Goal: Information Seeking & Learning: Learn about a topic

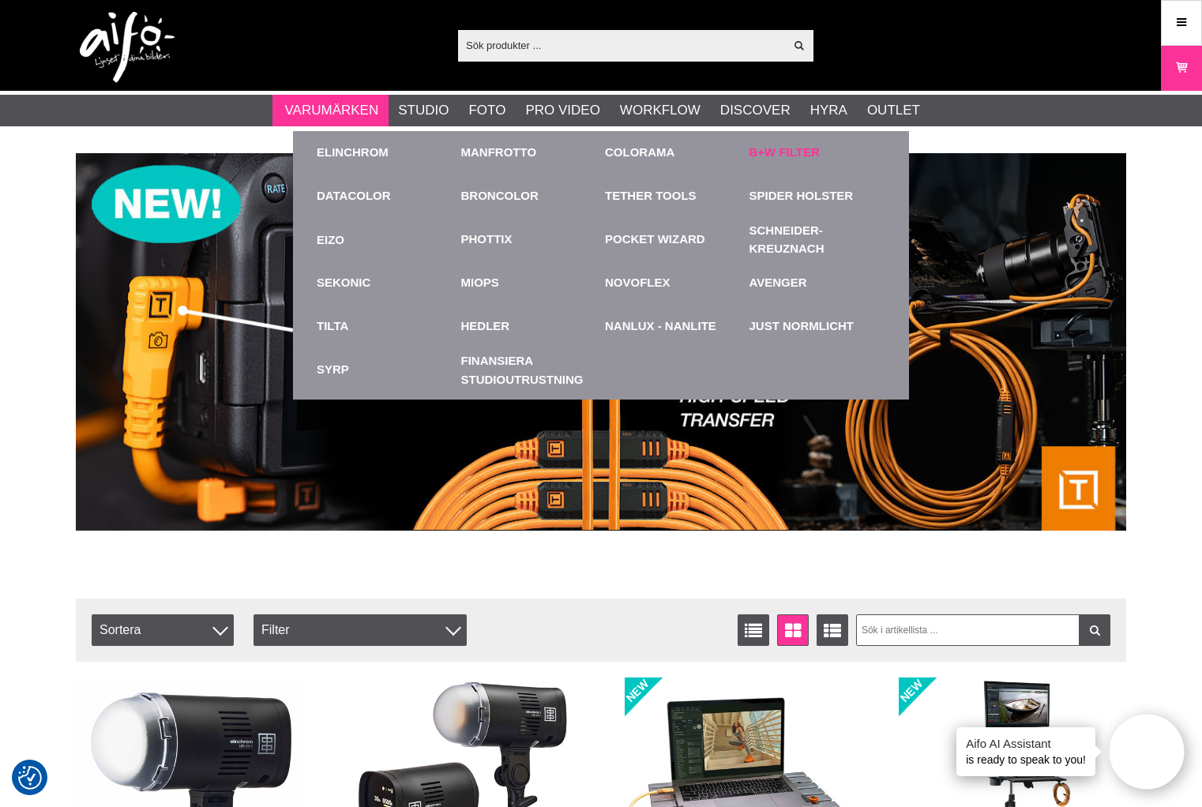
click at [787, 154] on link "B+W Filter" at bounding box center [784, 153] width 70 height 18
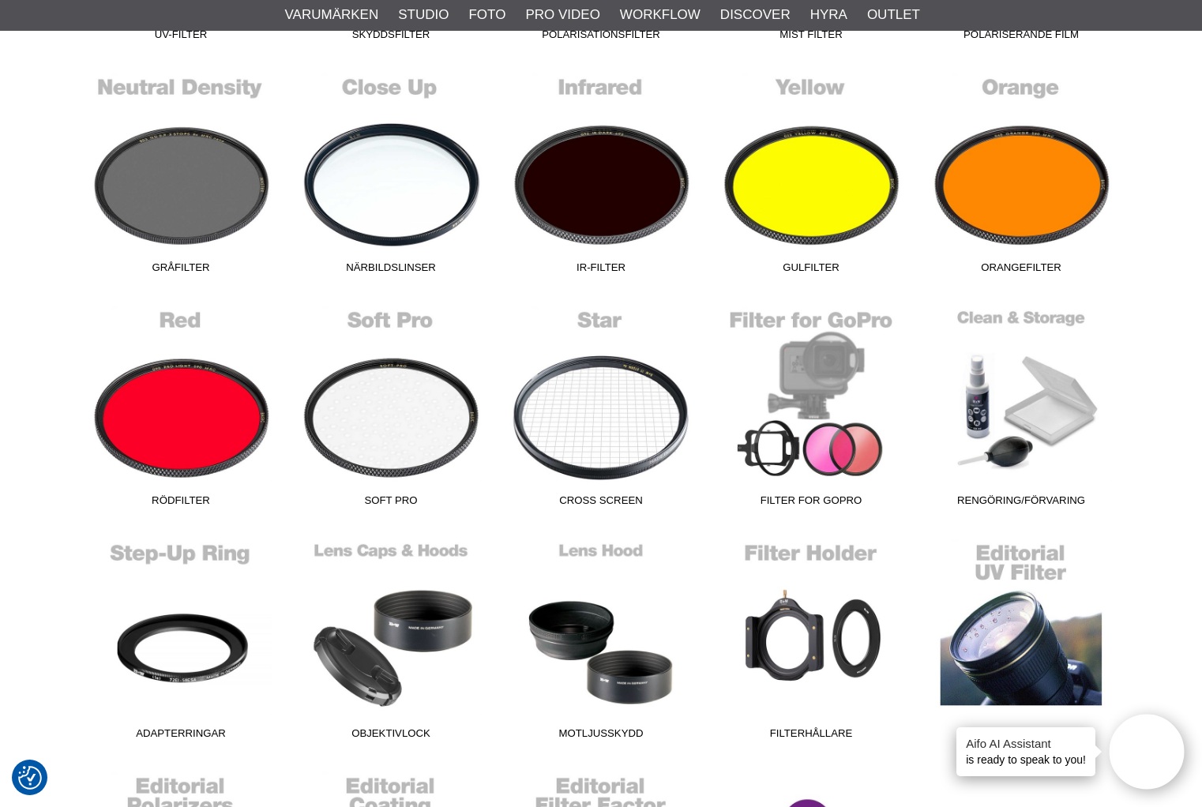
scroll to position [711, 0]
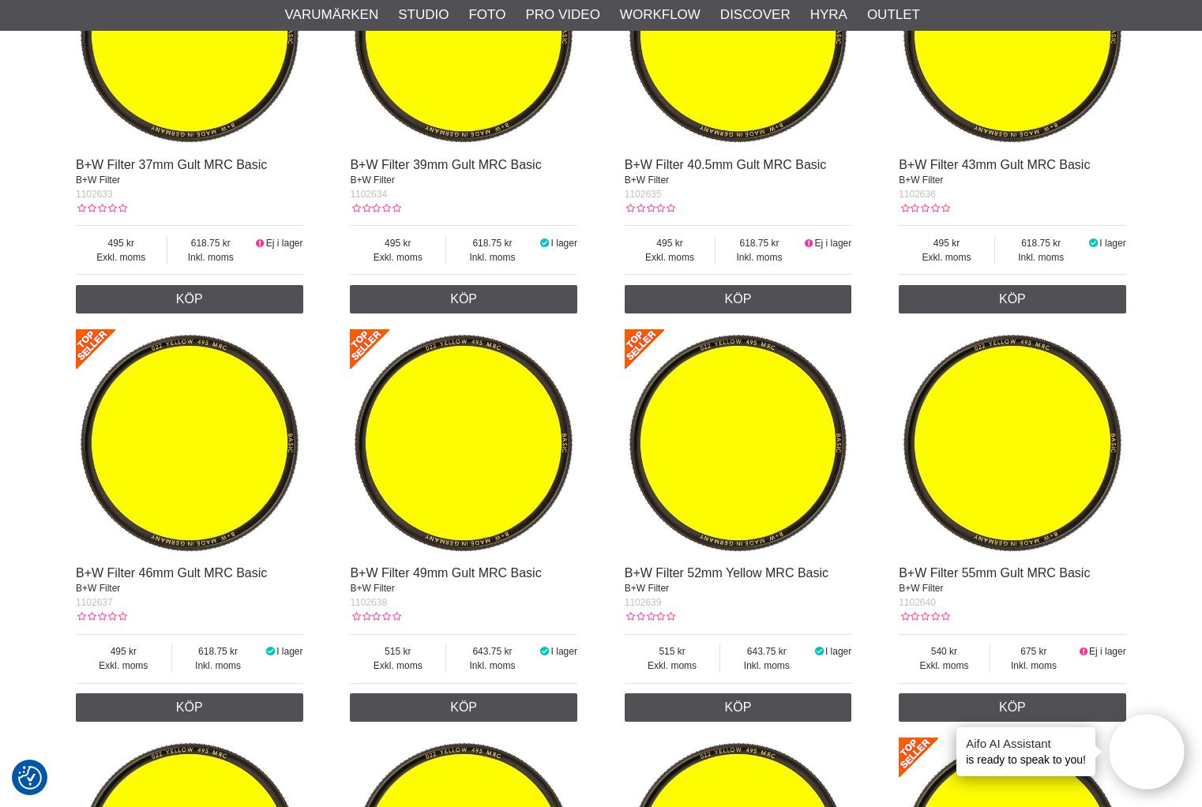
scroll to position [592, 0]
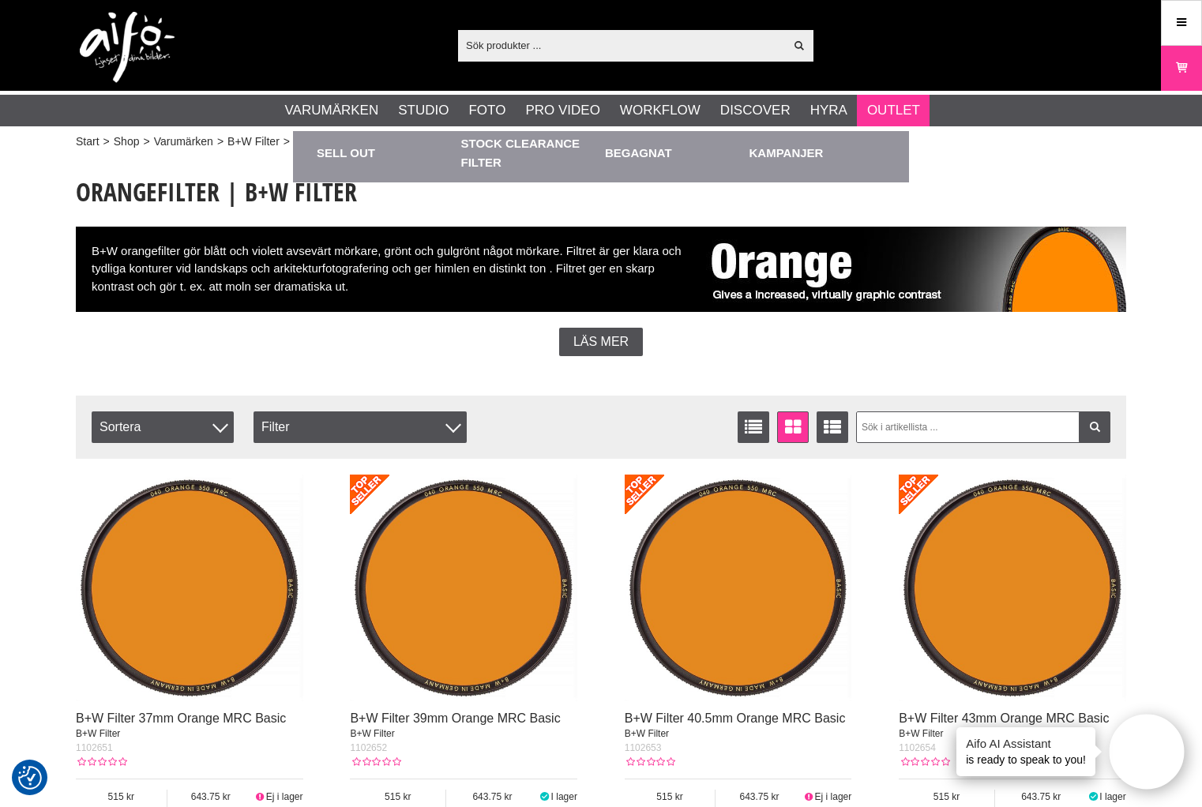
scroll to position [728, 0]
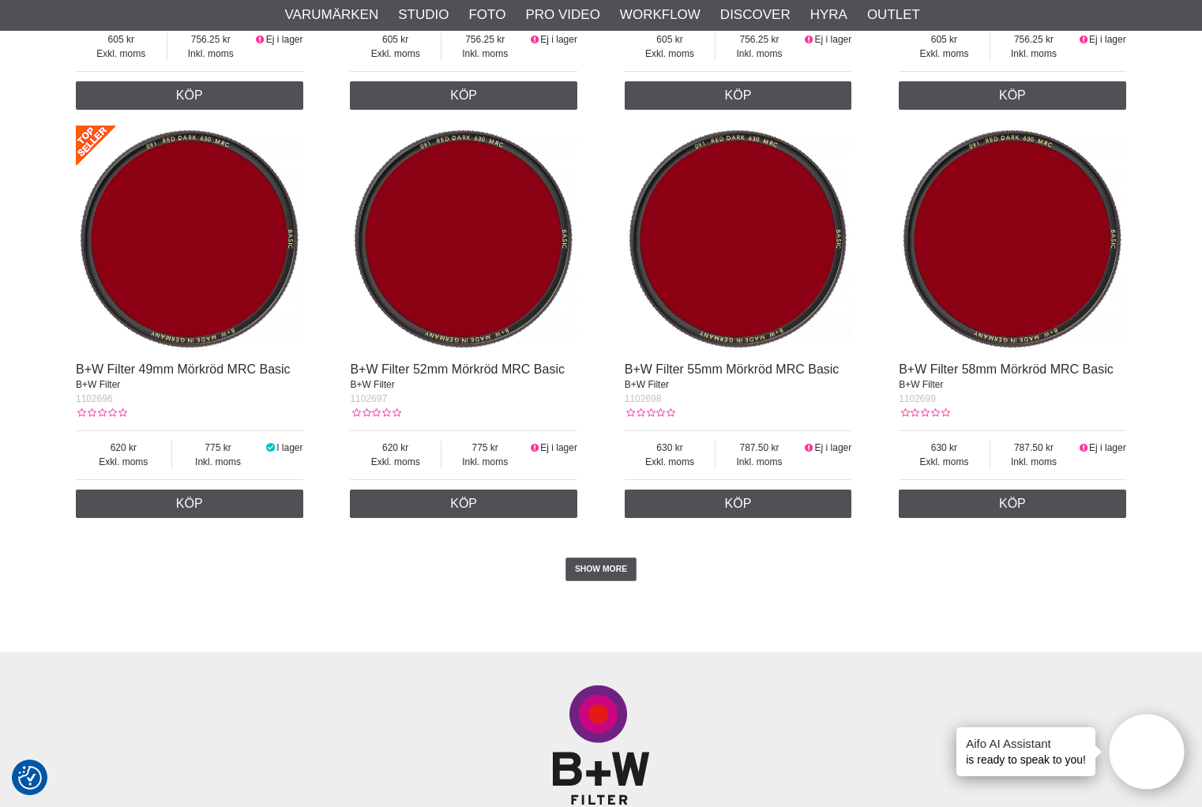
scroll to position [3909, 0]
